Goal: Task Accomplishment & Management: Complete application form

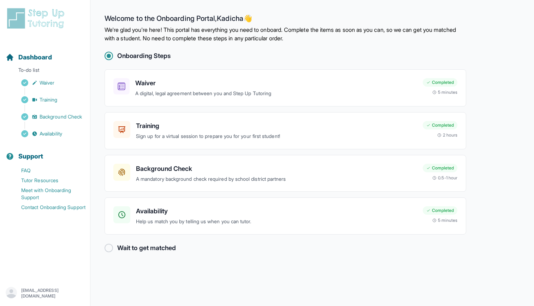
click at [107, 247] on div at bounding box center [109, 247] width 8 height 8
click at [209, 243] on div "Wait to get matched" at bounding box center [286, 248] width 362 height 10
click at [57, 133] on span "Availability" at bounding box center [51, 133] width 23 height 7
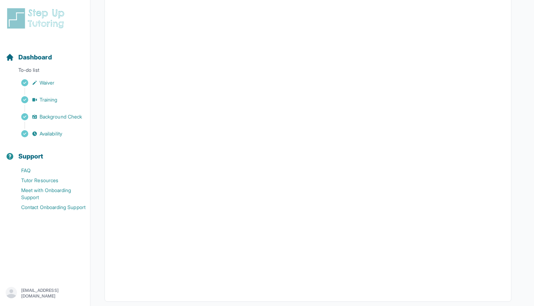
scroll to position [96, 0]
click at [39, 71] on p "To-do list" at bounding box center [45, 71] width 84 height 10
click at [40, 56] on span "Dashboard" at bounding box center [35, 57] width 34 height 10
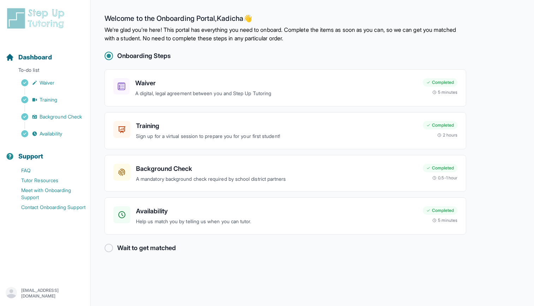
click at [107, 245] on div at bounding box center [109, 247] width 8 height 8
click at [109, 57] on div at bounding box center [109, 56] width 4 height 4
